Goal: Book appointment/travel/reservation

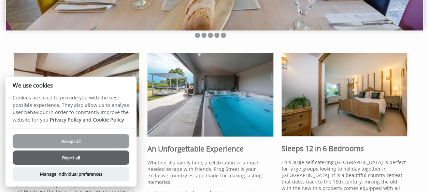
scroll to position [158, 0]
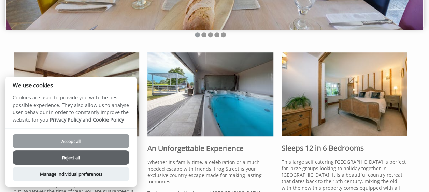
click at [85, 142] on button "Accept all" at bounding box center [71, 141] width 117 height 14
checkbox input "true"
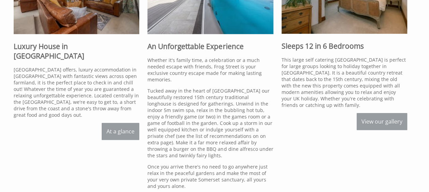
scroll to position [259, 0]
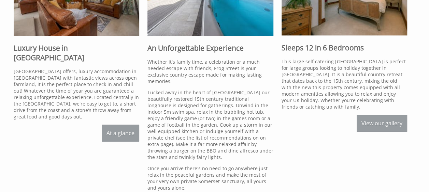
click at [391, 125] on link "View our gallery" at bounding box center [381, 123] width 50 height 17
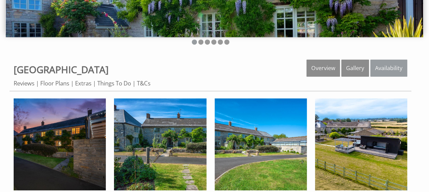
scroll to position [151, 0]
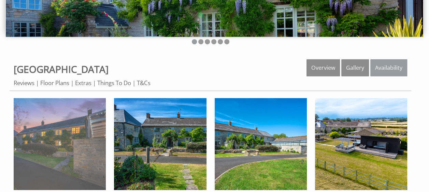
click at [74, 157] on img at bounding box center [60, 144] width 92 height 92
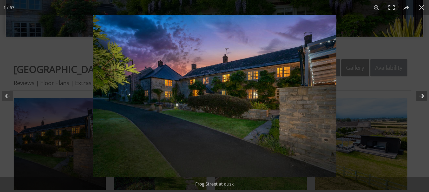
click at [418, 94] on button at bounding box center [417, 96] width 24 height 34
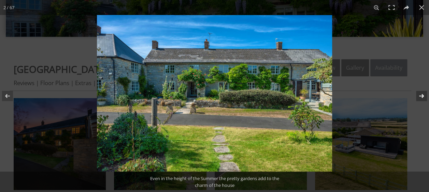
click at [418, 94] on button at bounding box center [417, 96] width 24 height 34
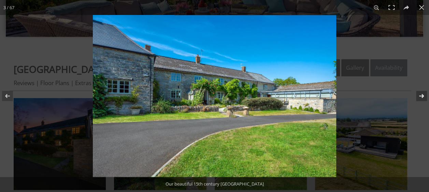
click at [421, 94] on button at bounding box center [417, 96] width 24 height 34
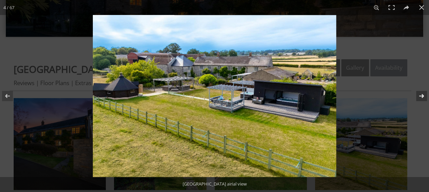
click at [422, 95] on button at bounding box center [417, 96] width 24 height 34
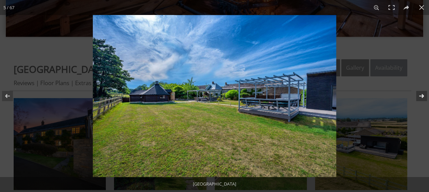
click at [422, 95] on button at bounding box center [417, 96] width 24 height 34
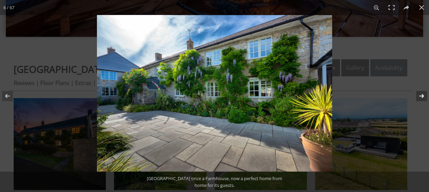
click at [422, 95] on button at bounding box center [417, 96] width 24 height 34
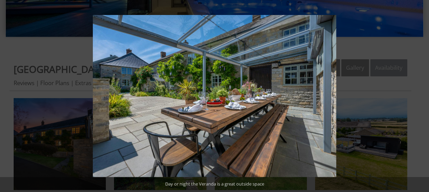
click at [422, 95] on button at bounding box center [417, 96] width 24 height 34
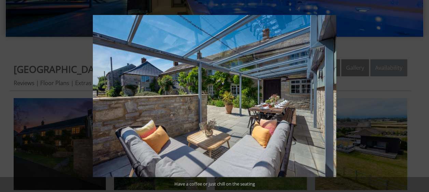
click at [422, 95] on button at bounding box center [417, 96] width 24 height 34
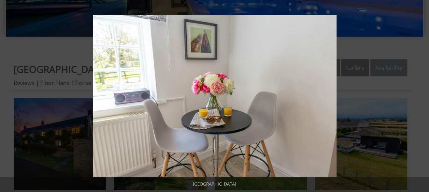
click at [422, 95] on button at bounding box center [417, 96] width 24 height 34
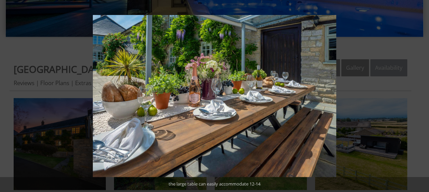
click at [422, 95] on button at bounding box center [417, 96] width 24 height 34
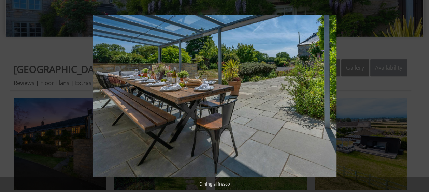
click at [422, 95] on button at bounding box center [417, 96] width 24 height 34
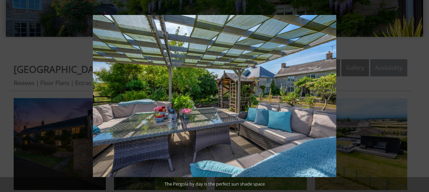
click at [422, 95] on button at bounding box center [417, 96] width 24 height 34
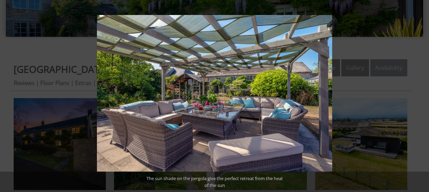
click at [422, 95] on button at bounding box center [417, 96] width 24 height 34
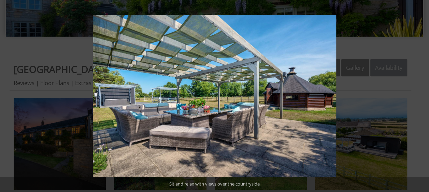
click at [422, 95] on button at bounding box center [417, 96] width 24 height 34
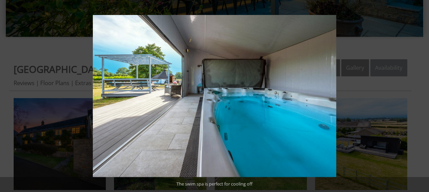
click at [422, 95] on button at bounding box center [417, 96] width 24 height 34
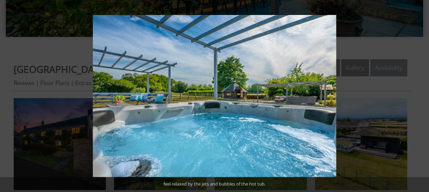
click at [422, 95] on button at bounding box center [417, 96] width 24 height 34
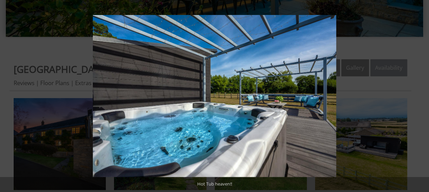
click at [422, 95] on button at bounding box center [417, 96] width 24 height 34
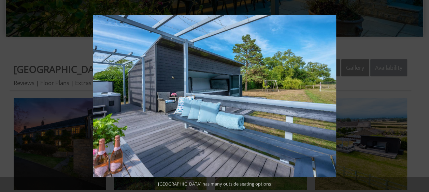
click at [422, 95] on button at bounding box center [417, 96] width 24 height 34
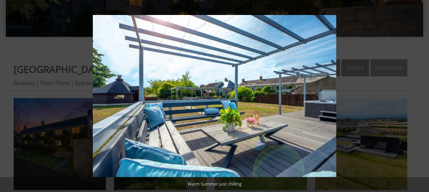
click at [422, 95] on button at bounding box center [417, 96] width 24 height 34
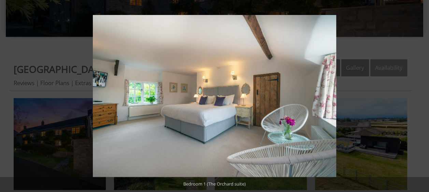
click at [422, 95] on button at bounding box center [417, 96] width 24 height 34
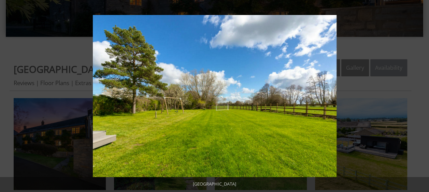
click at [422, 95] on button at bounding box center [417, 96] width 24 height 34
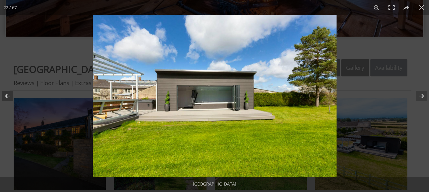
click at [9, 96] on button at bounding box center [12, 96] width 24 height 34
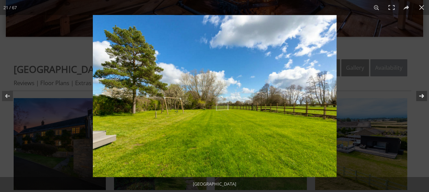
click at [421, 94] on button at bounding box center [417, 96] width 24 height 34
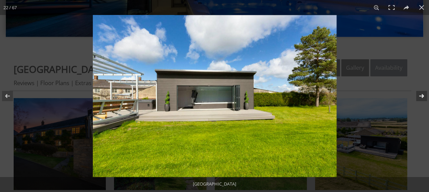
click at [421, 94] on button at bounding box center [417, 96] width 24 height 34
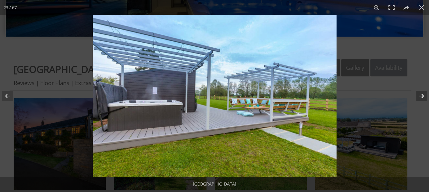
click at [421, 94] on button at bounding box center [417, 96] width 24 height 34
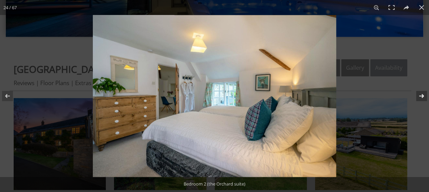
click at [421, 94] on button at bounding box center [417, 96] width 24 height 34
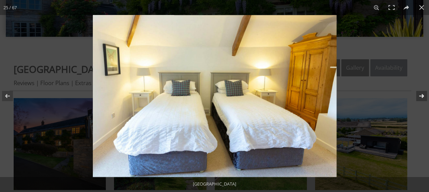
click at [421, 94] on button at bounding box center [417, 96] width 24 height 34
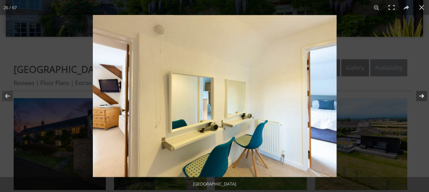
click at [421, 94] on button at bounding box center [417, 96] width 24 height 34
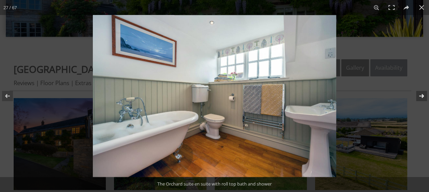
click at [421, 94] on button at bounding box center [417, 96] width 24 height 34
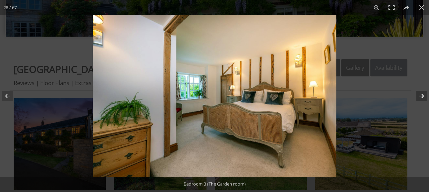
click at [421, 94] on button at bounding box center [417, 96] width 24 height 34
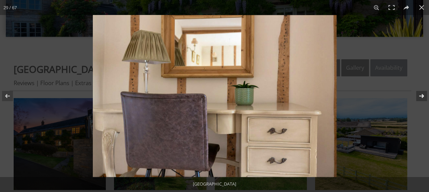
click at [421, 94] on button at bounding box center [417, 96] width 24 height 34
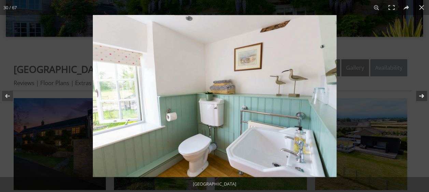
click at [421, 94] on button at bounding box center [417, 96] width 24 height 34
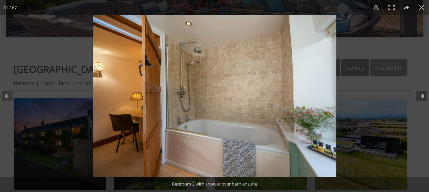
click at [421, 94] on button at bounding box center [417, 96] width 24 height 34
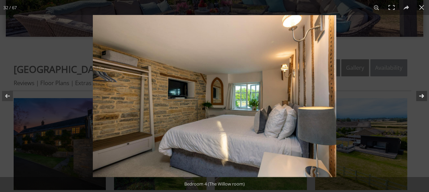
click at [421, 94] on button at bounding box center [417, 96] width 24 height 34
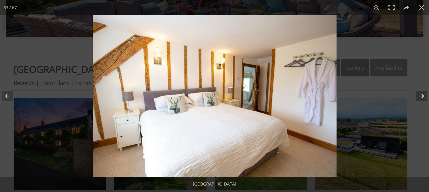
click at [421, 94] on button at bounding box center [417, 96] width 24 height 34
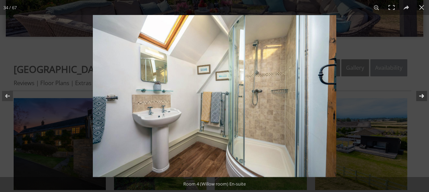
click at [421, 94] on button at bounding box center [417, 96] width 24 height 34
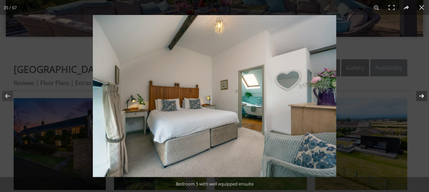
click at [421, 94] on button at bounding box center [417, 96] width 24 height 34
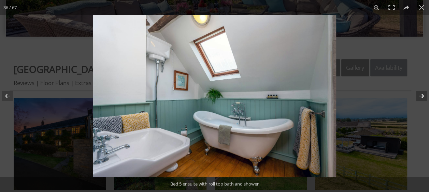
click at [421, 94] on button at bounding box center [417, 96] width 24 height 34
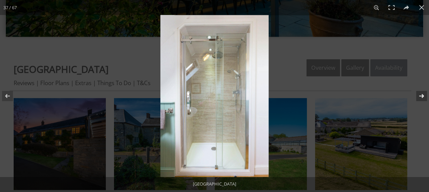
click at [421, 94] on button at bounding box center [417, 96] width 24 height 34
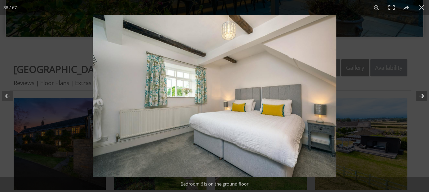
click at [421, 94] on button at bounding box center [417, 96] width 24 height 34
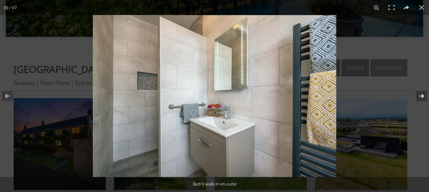
click at [421, 94] on button at bounding box center [417, 96] width 24 height 34
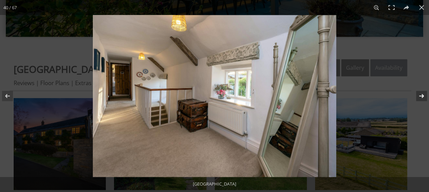
click at [421, 94] on button at bounding box center [417, 96] width 24 height 34
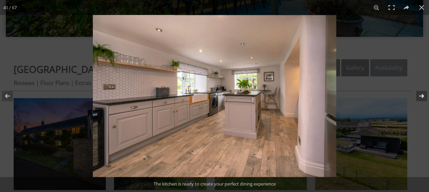
click at [421, 94] on button at bounding box center [417, 96] width 24 height 34
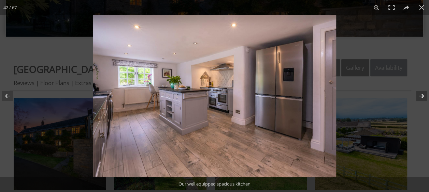
click at [421, 94] on button at bounding box center [417, 96] width 24 height 34
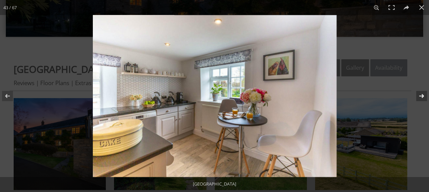
click at [421, 94] on button at bounding box center [417, 96] width 24 height 34
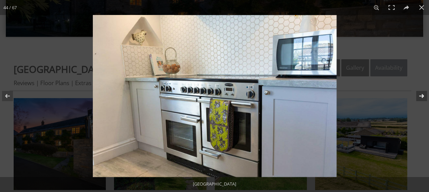
click at [421, 94] on button at bounding box center [417, 96] width 24 height 34
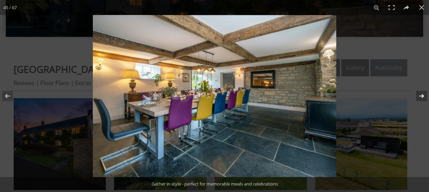
click at [421, 94] on button at bounding box center [417, 96] width 24 height 34
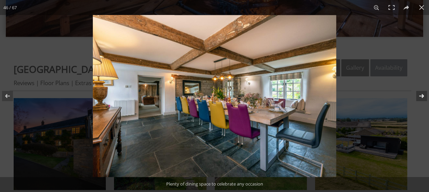
click at [421, 94] on button at bounding box center [417, 96] width 24 height 34
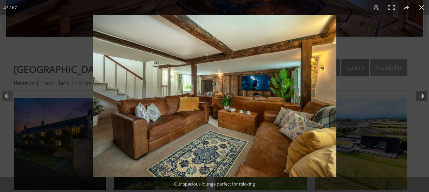
click at [421, 94] on button at bounding box center [417, 96] width 24 height 34
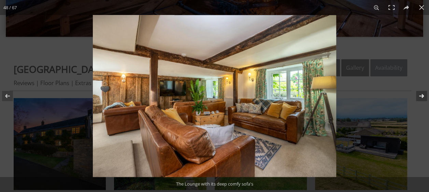
click at [421, 94] on button at bounding box center [417, 96] width 24 height 34
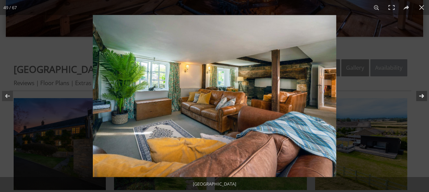
click at [421, 94] on button at bounding box center [417, 96] width 24 height 34
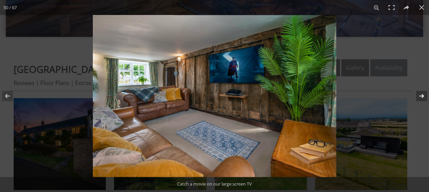
click at [421, 94] on button at bounding box center [417, 96] width 24 height 34
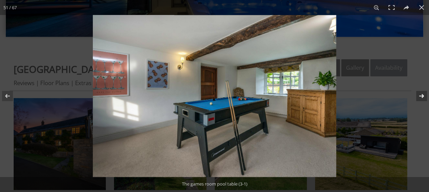
click at [421, 94] on button at bounding box center [417, 96] width 24 height 34
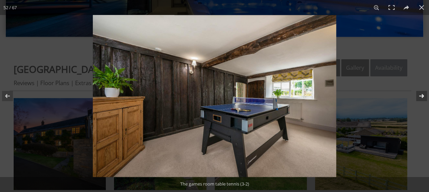
click at [421, 94] on button at bounding box center [417, 96] width 24 height 34
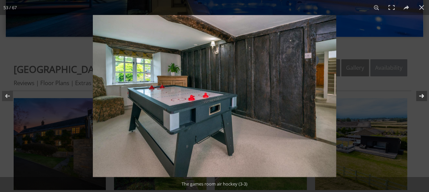
click at [421, 94] on button at bounding box center [417, 96] width 24 height 34
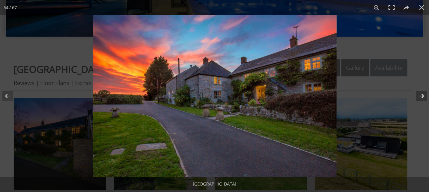
click at [421, 94] on button at bounding box center [417, 96] width 24 height 34
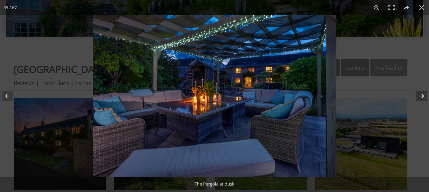
click at [421, 94] on button at bounding box center [417, 96] width 24 height 34
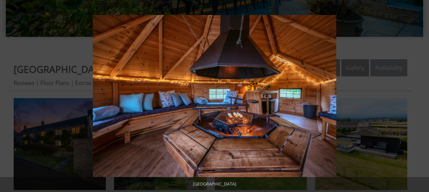
click at [421, 94] on button at bounding box center [417, 96] width 24 height 34
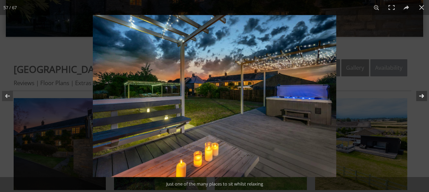
click at [424, 98] on button at bounding box center [417, 96] width 24 height 34
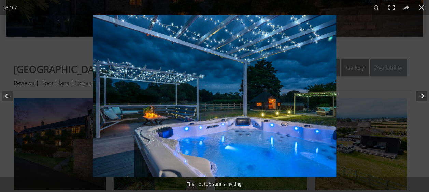
click at [424, 98] on button at bounding box center [417, 96] width 24 height 34
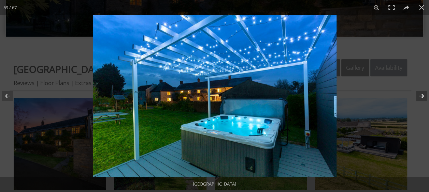
click at [424, 98] on button at bounding box center [417, 96] width 24 height 34
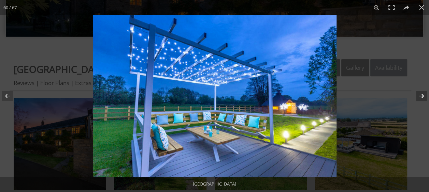
click at [424, 98] on button at bounding box center [417, 96] width 24 height 34
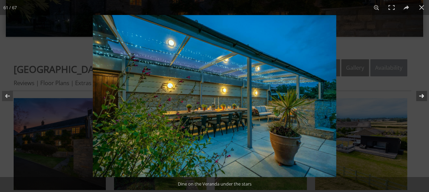
click at [424, 98] on button at bounding box center [417, 96] width 24 height 34
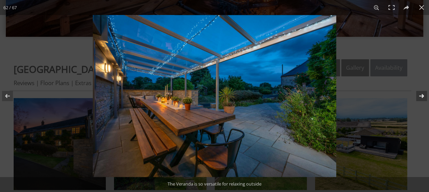
click at [424, 98] on button at bounding box center [417, 96] width 24 height 34
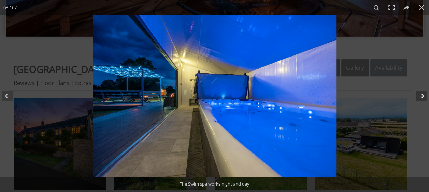
click at [424, 98] on button at bounding box center [417, 96] width 24 height 34
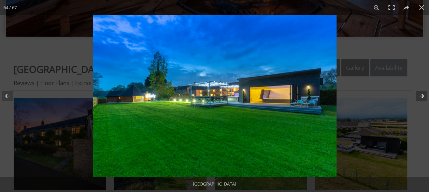
click at [424, 98] on button at bounding box center [417, 96] width 24 height 34
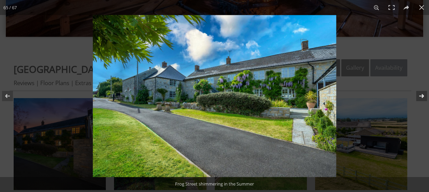
click at [424, 98] on button at bounding box center [417, 96] width 24 height 34
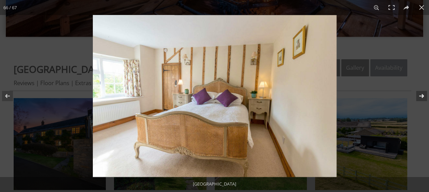
click at [424, 98] on button at bounding box center [417, 96] width 24 height 34
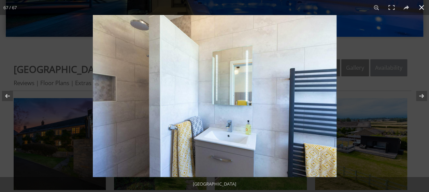
click at [421, 10] on button at bounding box center [421, 7] width 15 height 15
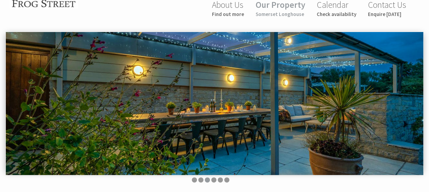
scroll to position [0, 0]
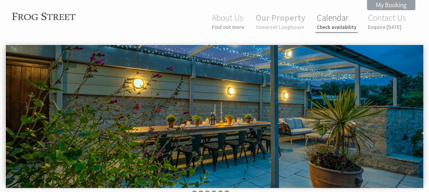
click at [332, 21] on link "Calendar Check availability" at bounding box center [337, 21] width 40 height 18
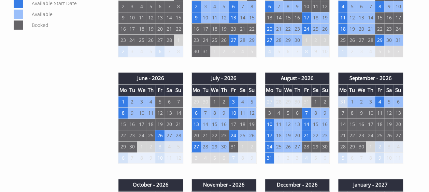
scroll to position [396, 0]
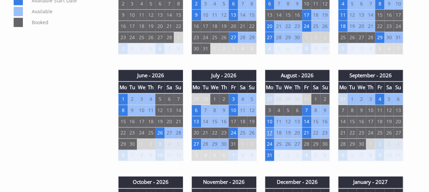
click at [271, 129] on td "17" at bounding box center [269, 133] width 9 height 11
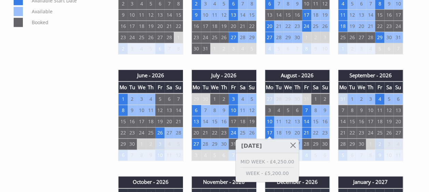
click at [390, 150] on td "10" at bounding box center [388, 155] width 9 height 11
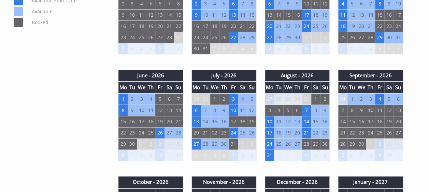
click at [86, 135] on div "Properties [GEOGRAPHIC_DATA] Overview Gallery Availability Reviews Floor Plans …" at bounding box center [211, 156] width 402 height 683
click at [123, 122] on td "15" at bounding box center [122, 121] width 9 height 11
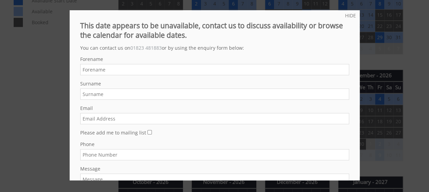
click at [394, 34] on div at bounding box center [214, 96] width 429 height 192
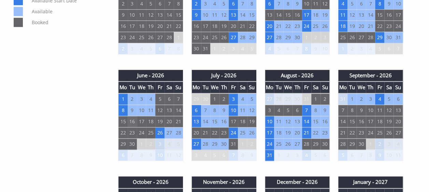
click at [128, 117] on td "16" at bounding box center [132, 121] width 9 height 11
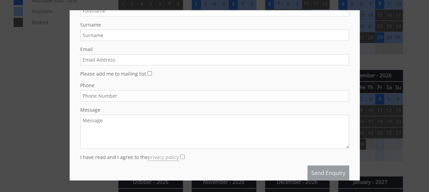
scroll to position [71, 0]
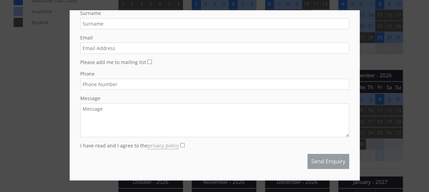
click at [412, 32] on div at bounding box center [214, 96] width 429 height 192
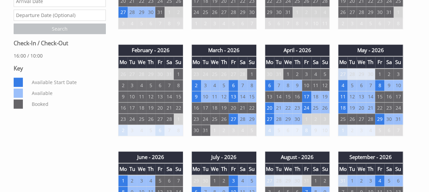
scroll to position [327, 0]
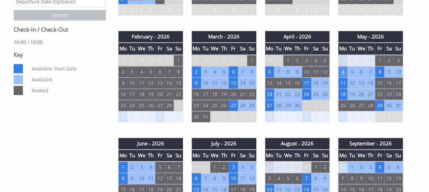
click at [346, 71] on td "4" at bounding box center [342, 71] width 9 height 11
